Goal: Find specific page/section: Find specific page/section

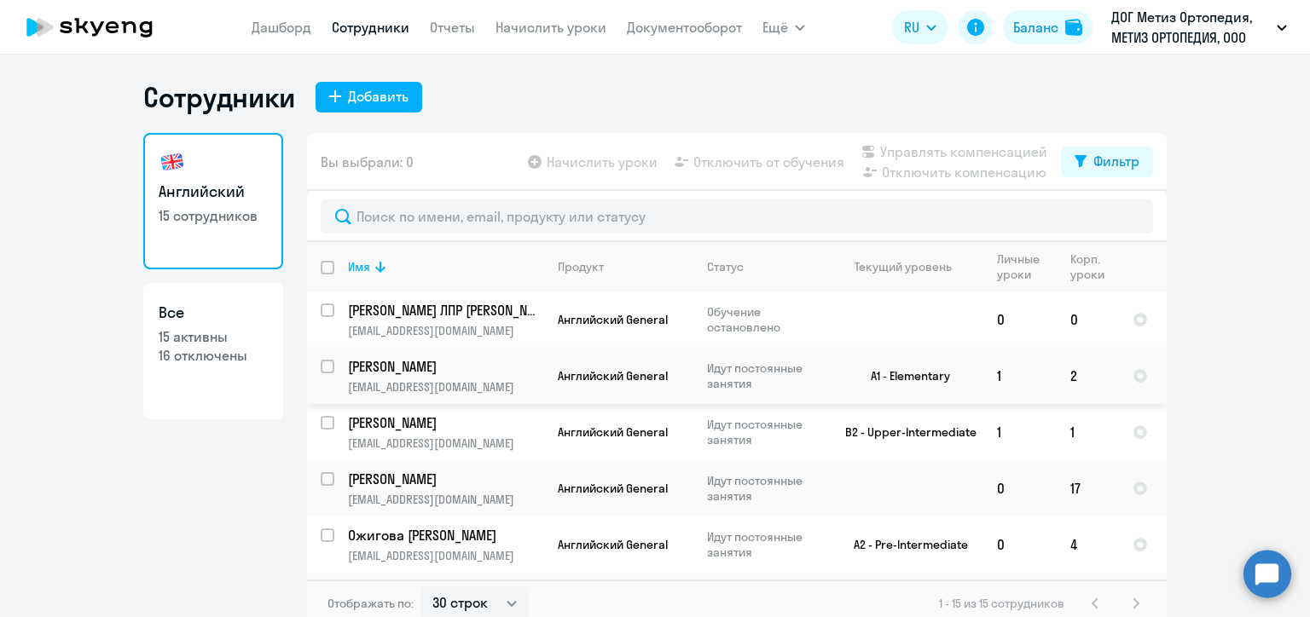
select select "30"
click at [512, 373] on p "[PERSON_NAME]" at bounding box center [444, 366] width 193 height 19
select select "30"
click at [512, 376] on td "[PERSON_NAME] [PERSON_NAME][EMAIL_ADDRESS][DOMAIN_NAME]" at bounding box center [439, 376] width 210 height 56
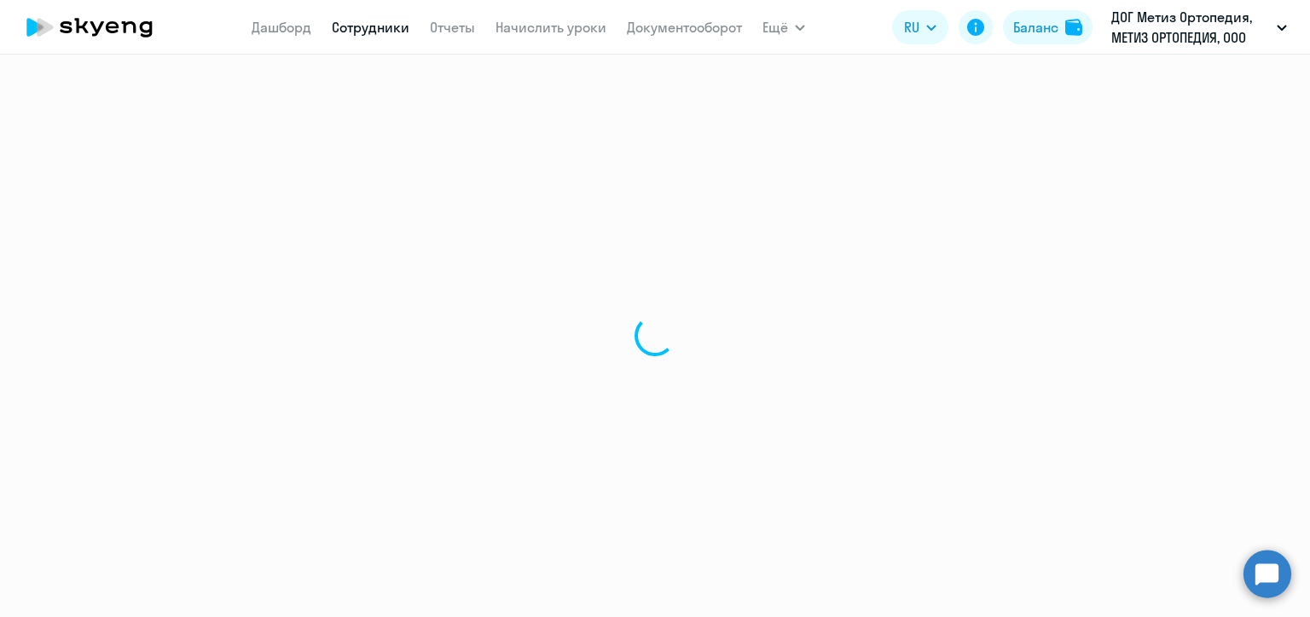
select select "english"
